Goal: Task Accomplishment & Management: Use online tool/utility

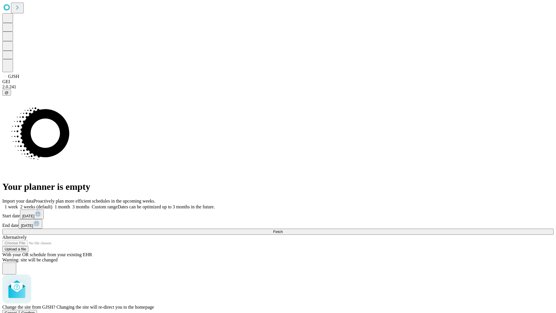
click at [35, 311] on span "Confirm" at bounding box center [28, 313] width 14 height 4
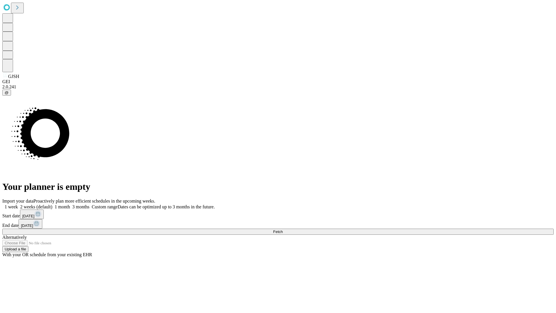
click at [18, 204] on label "1 week" at bounding box center [10, 206] width 16 height 5
click at [283, 230] on span "Fetch" at bounding box center [278, 232] width 10 height 4
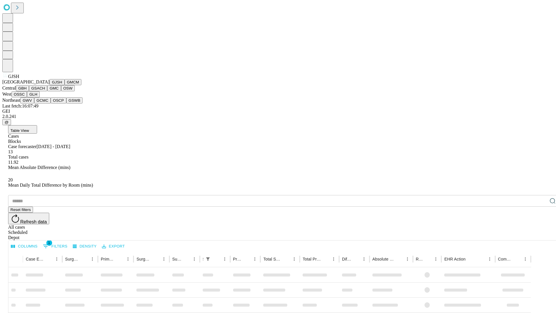
click at [65, 85] on button "GMCM" at bounding box center [73, 82] width 17 height 6
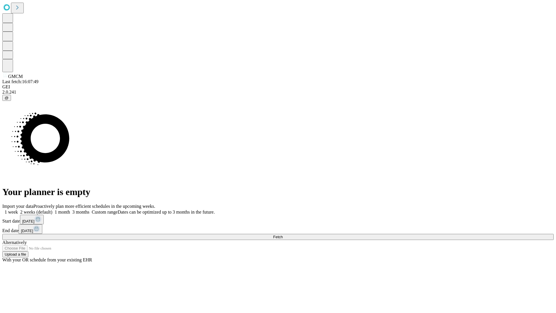
click at [18, 210] on label "1 week" at bounding box center [10, 212] width 16 height 5
click at [283, 235] on span "Fetch" at bounding box center [278, 237] width 10 height 4
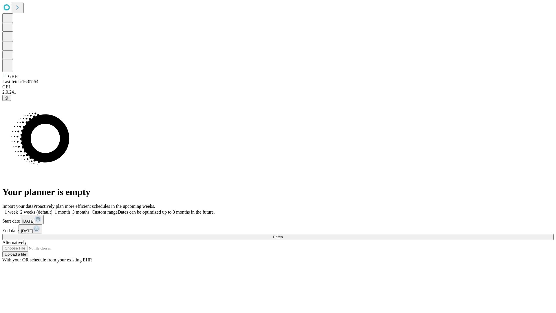
click at [18, 210] on label "1 week" at bounding box center [10, 212] width 16 height 5
click at [283, 235] on span "Fetch" at bounding box center [278, 237] width 10 height 4
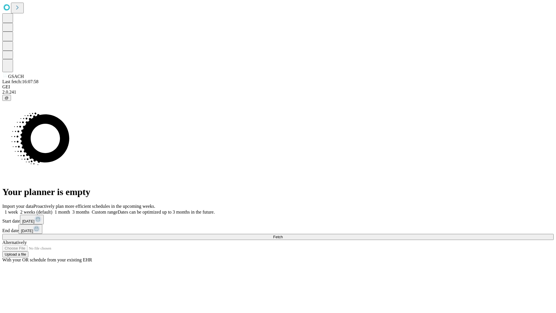
click at [18, 210] on label "1 week" at bounding box center [10, 212] width 16 height 5
click at [283, 235] on span "Fetch" at bounding box center [278, 237] width 10 height 4
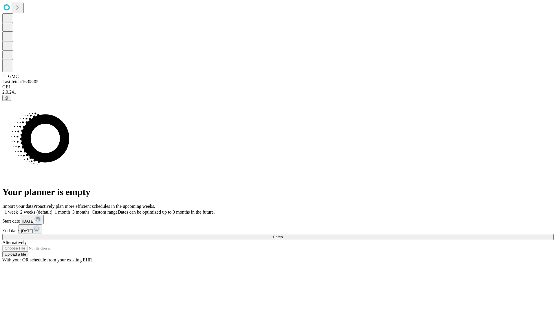
click at [18, 210] on label "1 week" at bounding box center [10, 212] width 16 height 5
click at [283, 235] on span "Fetch" at bounding box center [278, 237] width 10 height 4
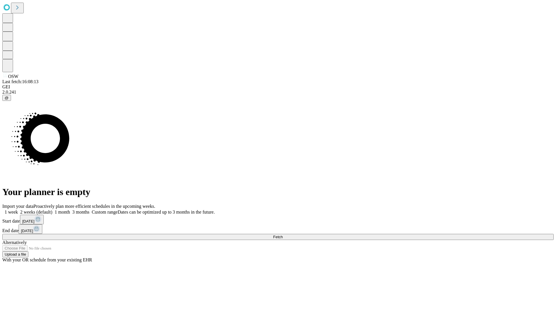
click at [18, 210] on label "1 week" at bounding box center [10, 212] width 16 height 5
click at [283, 235] on span "Fetch" at bounding box center [278, 237] width 10 height 4
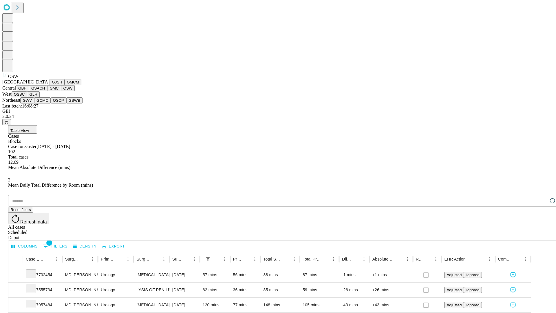
click at [27, 97] on button "OSSC" at bounding box center [20, 94] width 16 height 6
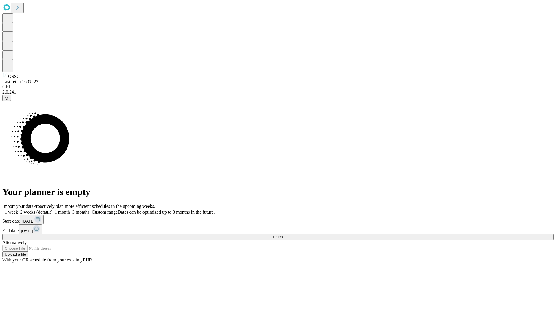
click at [18, 210] on label "1 week" at bounding box center [10, 212] width 16 height 5
click at [283, 235] on span "Fetch" at bounding box center [278, 237] width 10 height 4
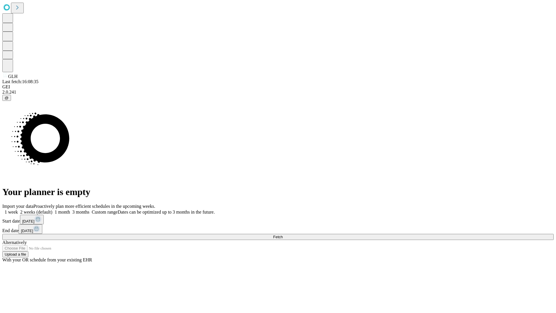
click at [18, 210] on label "1 week" at bounding box center [10, 212] width 16 height 5
click at [283, 235] on span "Fetch" at bounding box center [278, 237] width 10 height 4
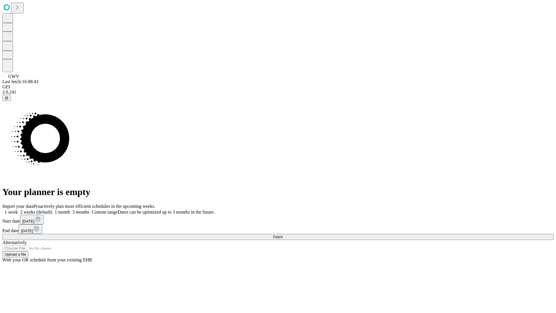
click at [18, 210] on label "1 week" at bounding box center [10, 212] width 16 height 5
click at [283, 235] on span "Fetch" at bounding box center [278, 237] width 10 height 4
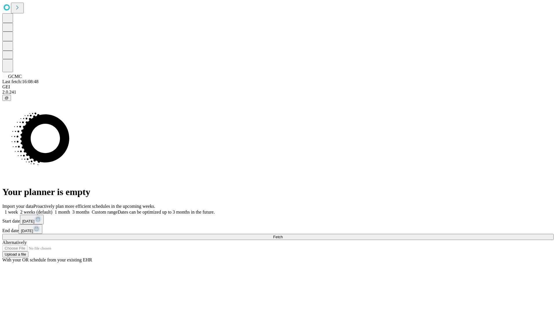
click at [18, 210] on label "1 week" at bounding box center [10, 212] width 16 height 5
click at [283, 235] on span "Fetch" at bounding box center [278, 237] width 10 height 4
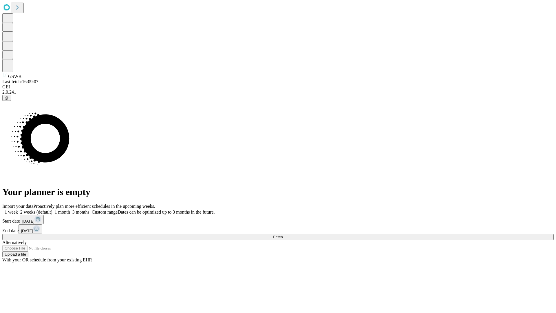
click at [18, 210] on label "1 week" at bounding box center [10, 212] width 16 height 5
click at [283, 235] on span "Fetch" at bounding box center [278, 237] width 10 height 4
